Goal: Find specific page/section: Find specific page/section

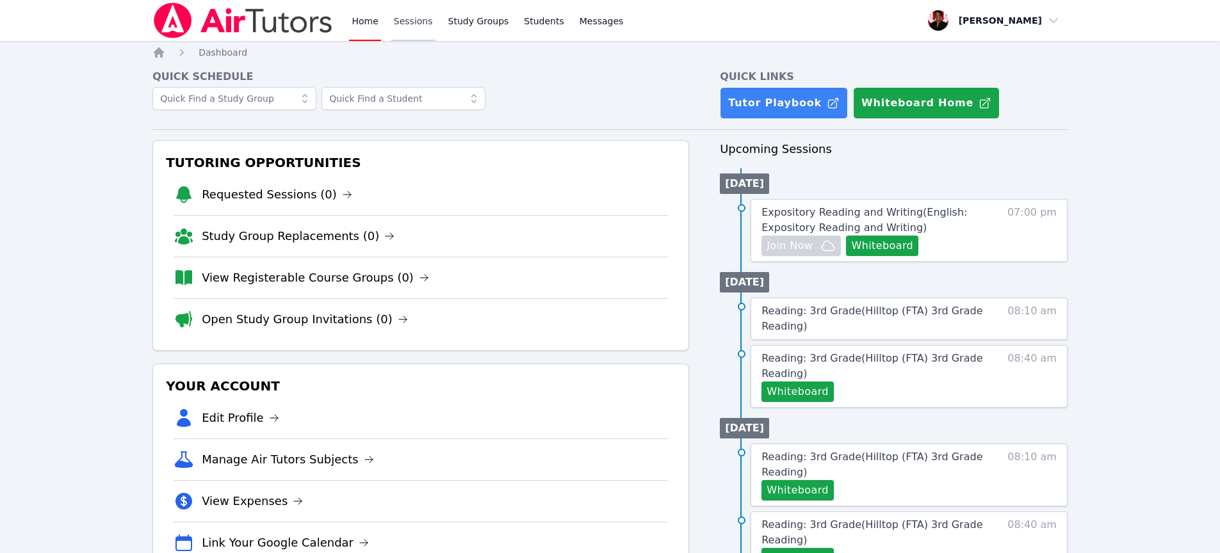
click at [410, 20] on link "Sessions" at bounding box center [413, 20] width 44 height 41
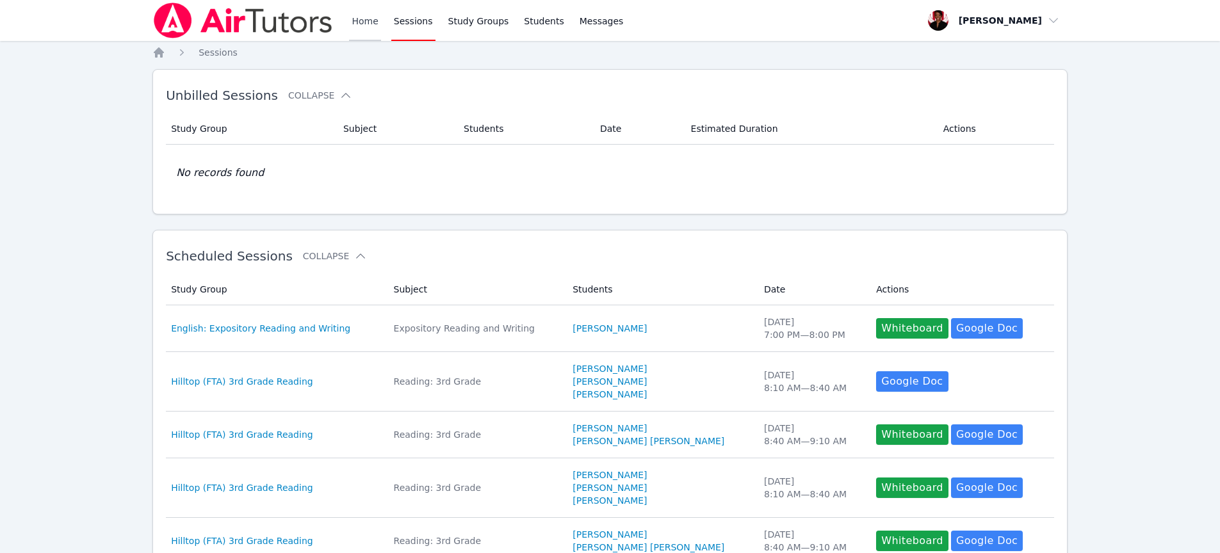
click at [369, 19] on link "Home" at bounding box center [364, 20] width 31 height 41
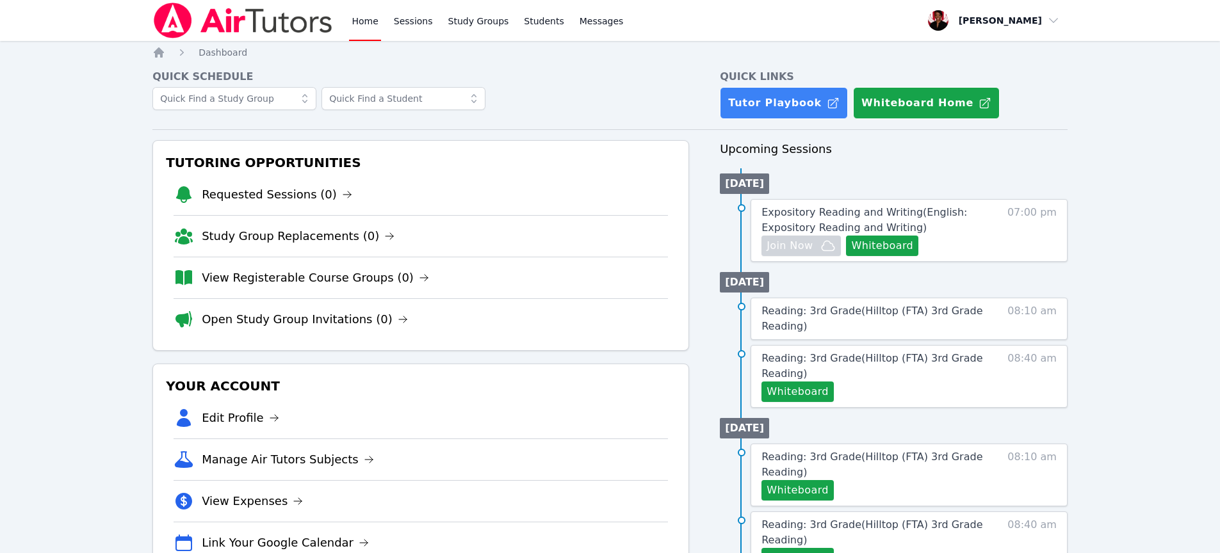
click at [441, 36] on div "Home Sessions Study Groups Students Messages" at bounding box center [487, 20] width 277 height 41
click at [428, 26] on link "Sessions" at bounding box center [413, 20] width 44 height 41
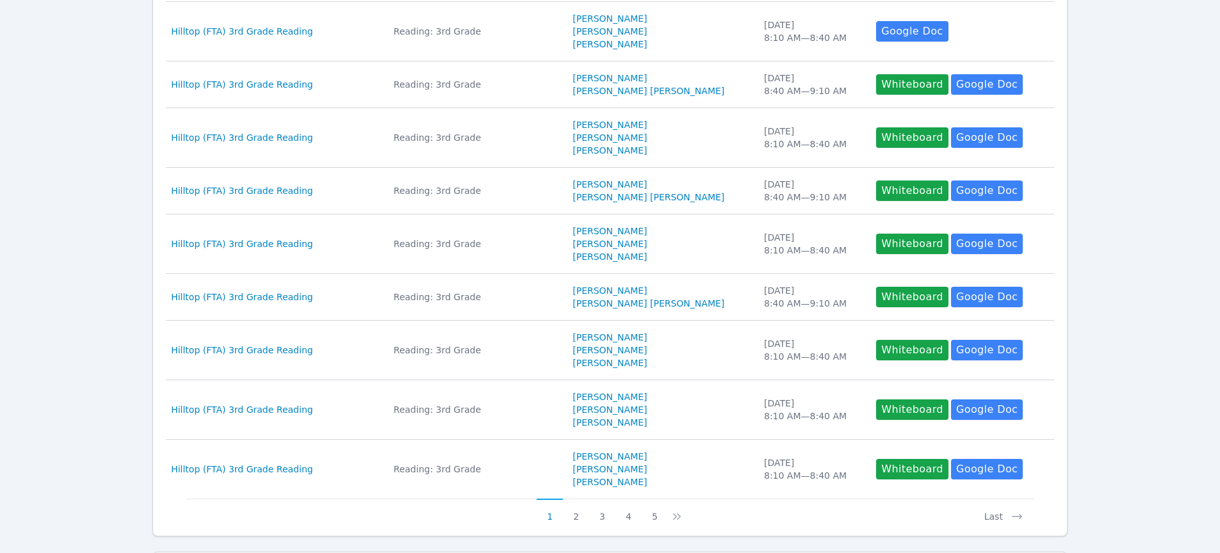
scroll to position [348, 0]
